Goal: Task Accomplishment & Management: Complete application form

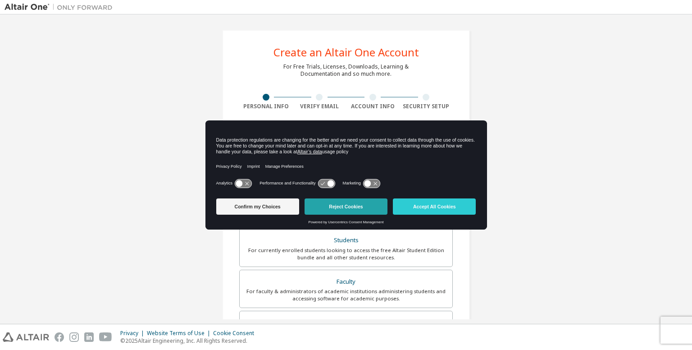
click at [330, 206] on button "Reject Cookies" at bounding box center [346, 206] width 83 height 16
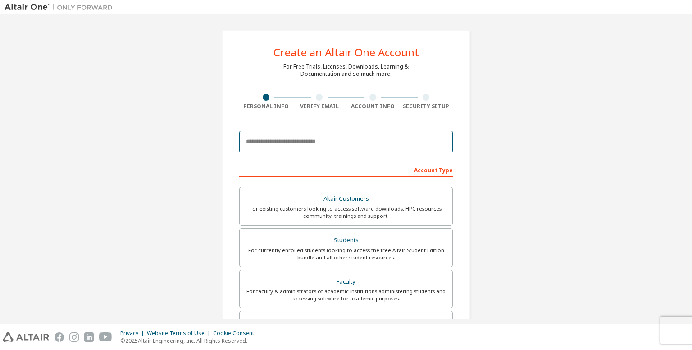
click at [321, 144] on input "email" at bounding box center [346, 142] width 214 height 22
type input "*"
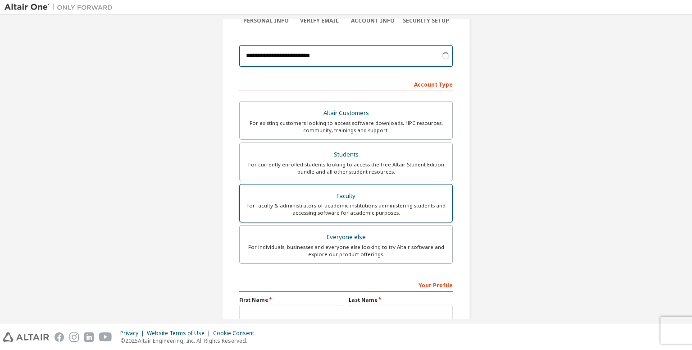
scroll to position [90, 0]
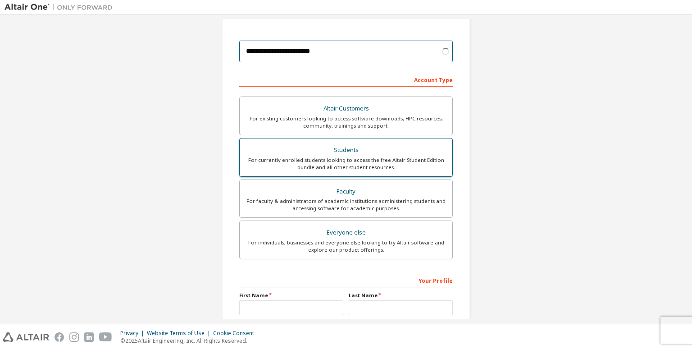
type input "**********"
click at [386, 162] on div "For currently enrolled students looking to access the free Altair Student Editi…" at bounding box center [346, 163] width 202 height 14
click at [386, 162] on label "Students For currently enrolled students looking to access the free Altair Stud…" at bounding box center [346, 157] width 214 height 39
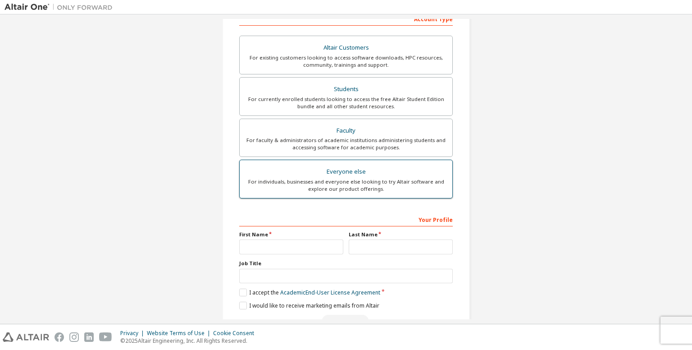
scroll to position [175, 0]
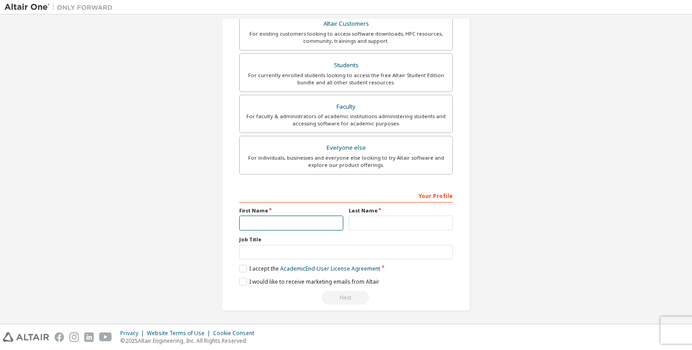
click at [312, 226] on input "text" at bounding box center [291, 222] width 104 height 15
click at [367, 226] on input "text" at bounding box center [401, 222] width 104 height 15
click at [322, 217] on input "text" at bounding box center [291, 222] width 104 height 15
type input "*********"
click at [391, 223] on input "text" at bounding box center [401, 222] width 104 height 15
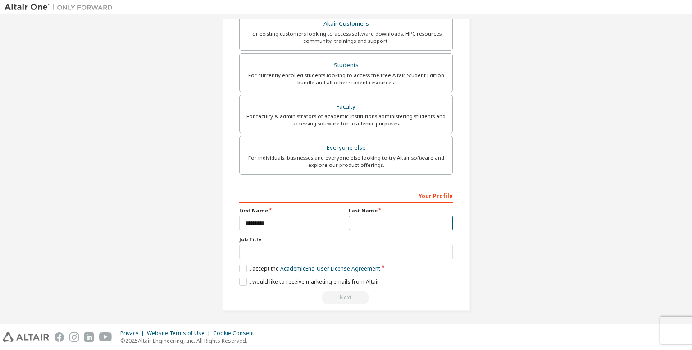
click at [391, 223] on input "text" at bounding box center [401, 222] width 104 height 15
type input "********"
click at [243, 268] on label "I accept the Academic End-User License Agreement" at bounding box center [309, 269] width 141 height 8
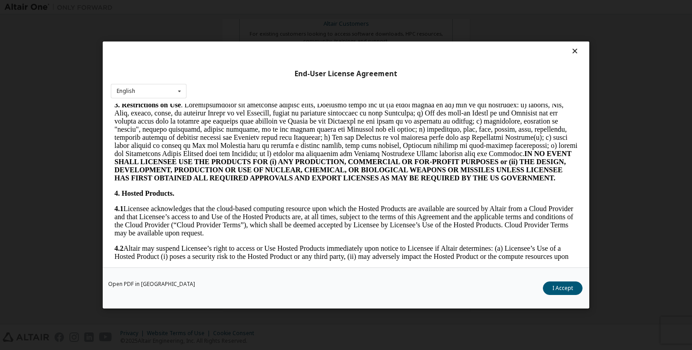
scroll to position [7, 0]
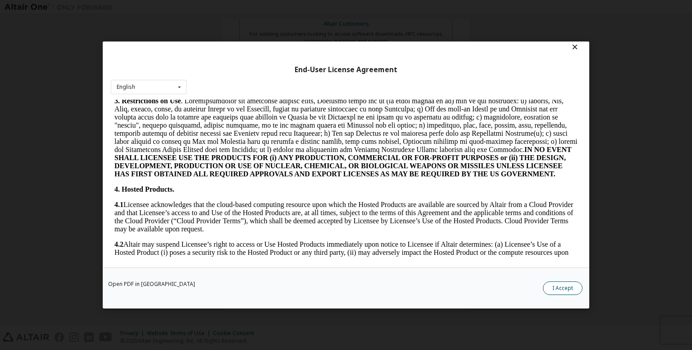
click at [562, 292] on button "I Accept" at bounding box center [563, 288] width 40 height 14
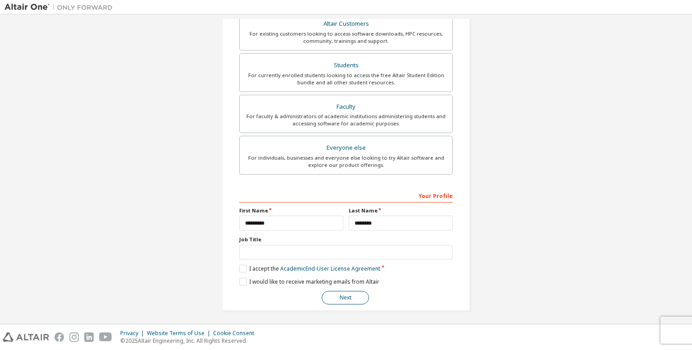
click at [353, 298] on button "Next" at bounding box center [345, 298] width 47 height 14
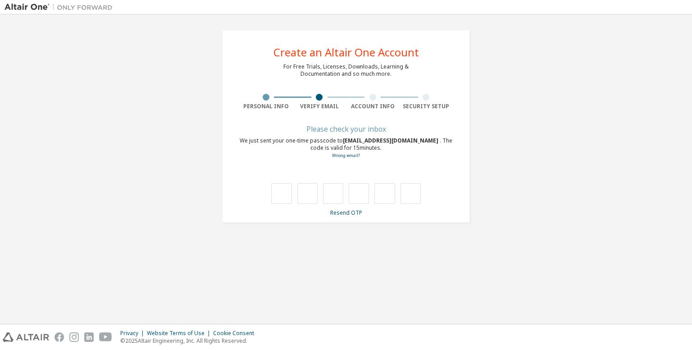
scroll to position [0, 0]
type input "*"
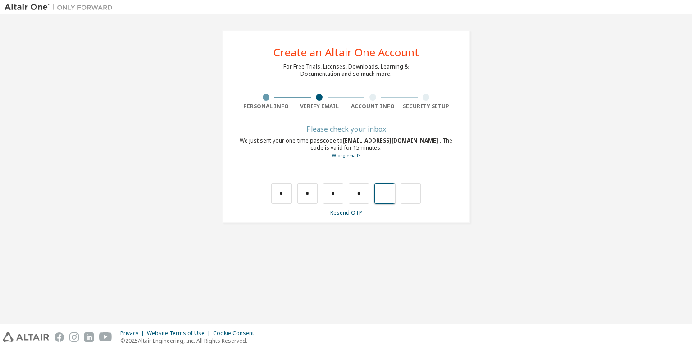
type input "*"
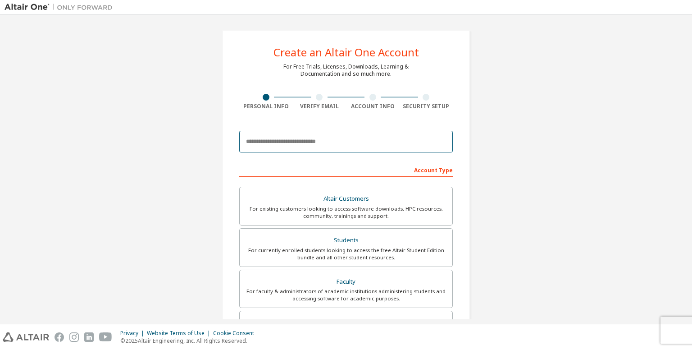
click at [321, 138] on input "email" at bounding box center [346, 142] width 214 height 22
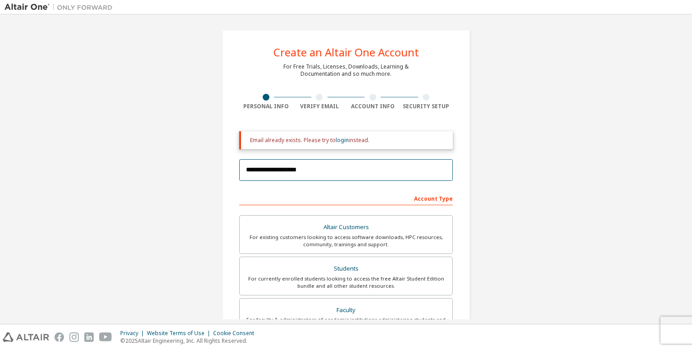
click at [332, 170] on input "**********" at bounding box center [346, 170] width 214 height 22
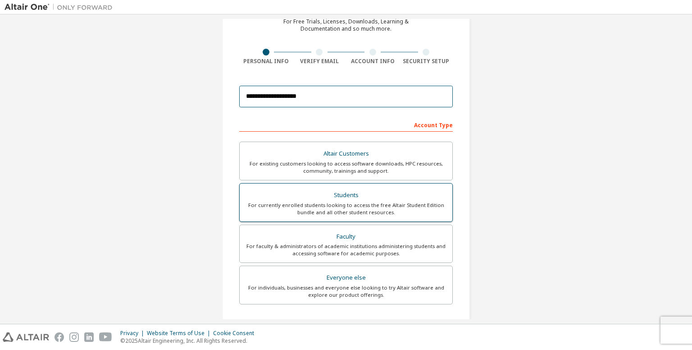
type input "**********"
click at [330, 191] on div "Students" at bounding box center [346, 195] width 202 height 13
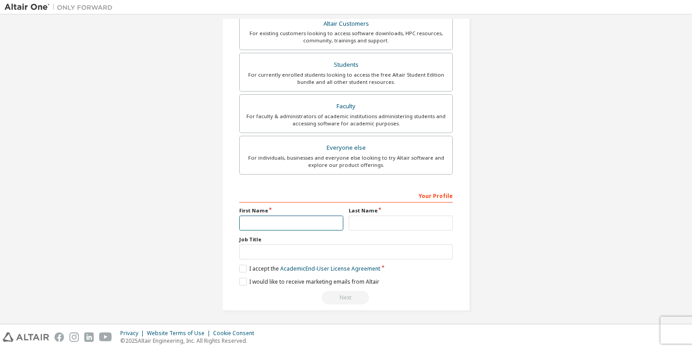
scroll to position [175, 0]
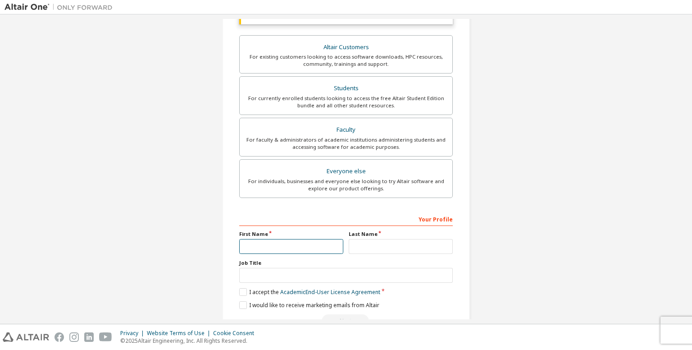
click at [303, 239] on input "text" at bounding box center [291, 246] width 104 height 15
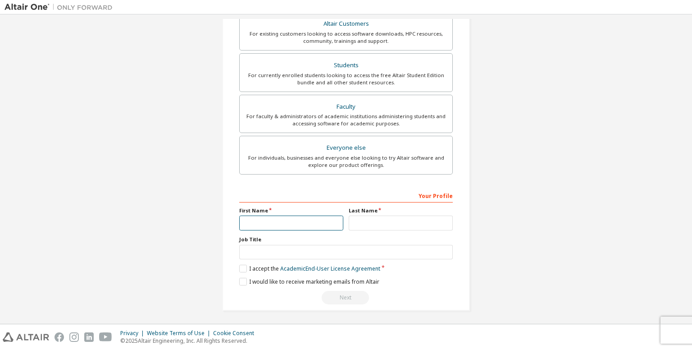
type input "*********"
drag, startPoint x: 371, startPoint y: 222, endPoint x: 367, endPoint y: 232, distance: 10.6
click at [371, 222] on input "text" at bounding box center [401, 222] width 104 height 15
type input "********"
click at [242, 267] on label "I accept the Academic End-User License Agreement" at bounding box center [309, 269] width 141 height 8
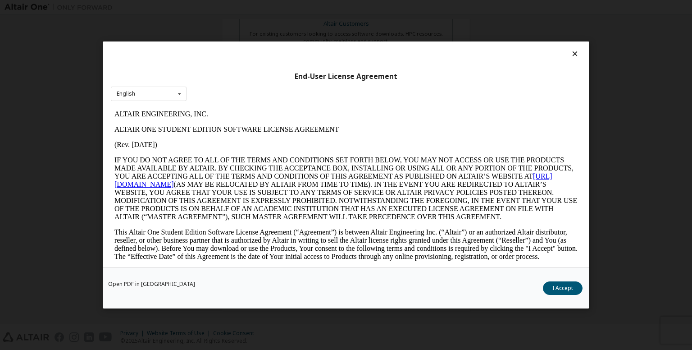
scroll to position [0, 0]
click at [561, 294] on button "I Accept" at bounding box center [563, 288] width 40 height 14
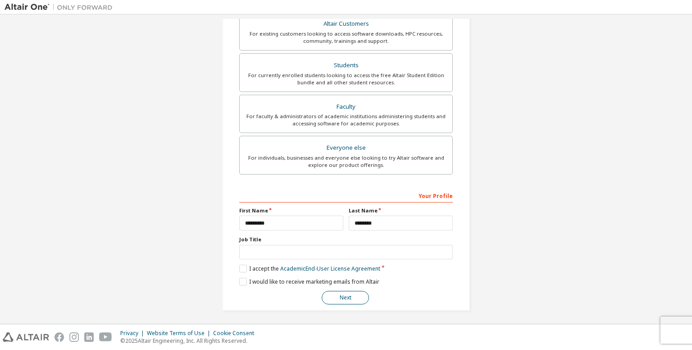
click at [342, 294] on button "Next" at bounding box center [345, 298] width 47 height 14
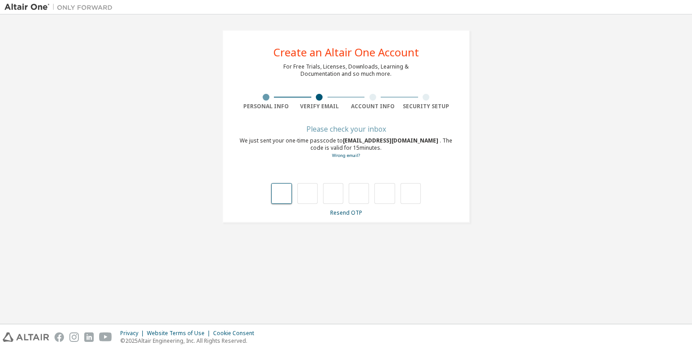
type input "*"
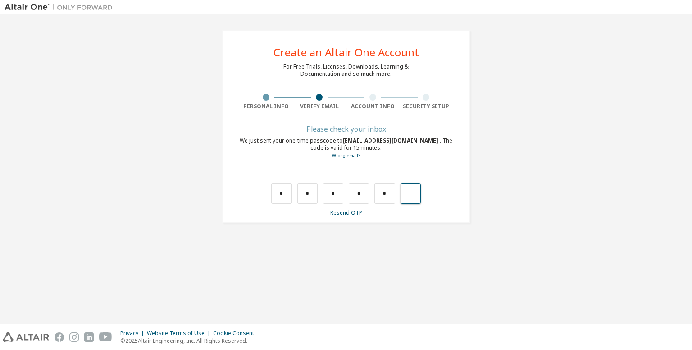
type input "*"
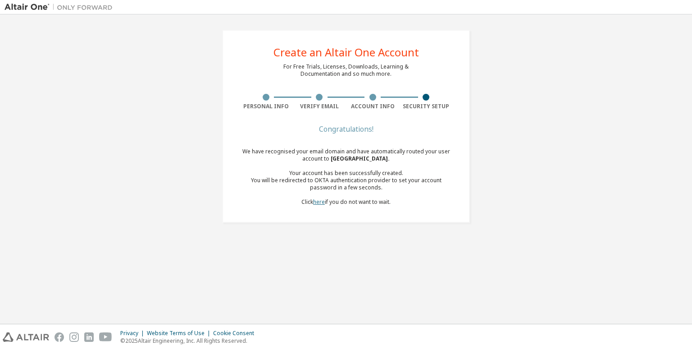
click at [315, 203] on link "here" at bounding box center [319, 202] width 12 height 8
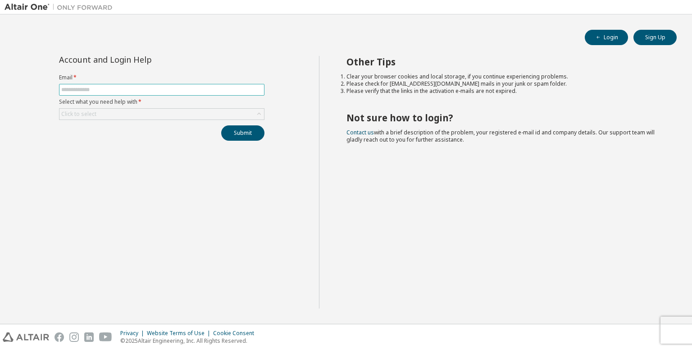
click at [231, 86] on input "text" at bounding box center [161, 89] width 201 height 7
type input "**********"
click at [215, 109] on div "Click to select" at bounding box center [162, 114] width 205 height 11
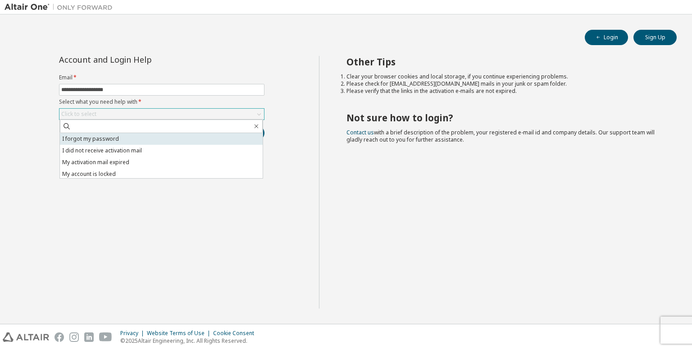
click at [197, 136] on li "I forgot my password" at bounding box center [161, 139] width 203 height 12
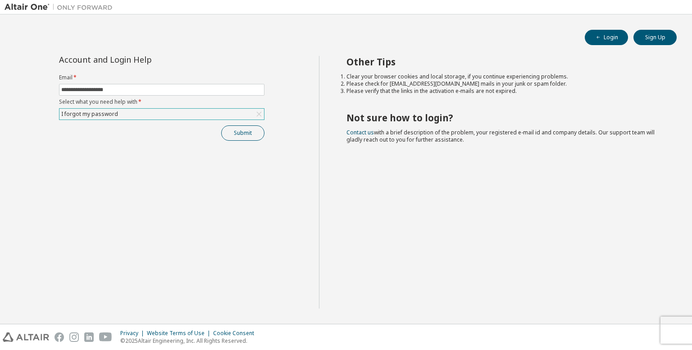
click at [225, 132] on button "Submit" at bounding box center [242, 132] width 43 height 15
click at [225, 132] on div "Submit" at bounding box center [162, 132] width 206 height 15
